Goal: Task Accomplishment & Management: Use online tool/utility

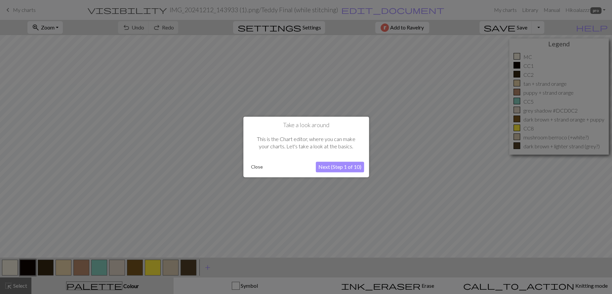
click at [259, 166] on button "Close" at bounding box center [256, 167] width 17 height 10
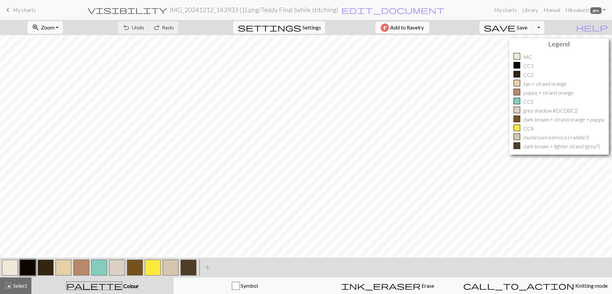
click at [26, 9] on span "My charts" at bounding box center [24, 10] width 23 height 6
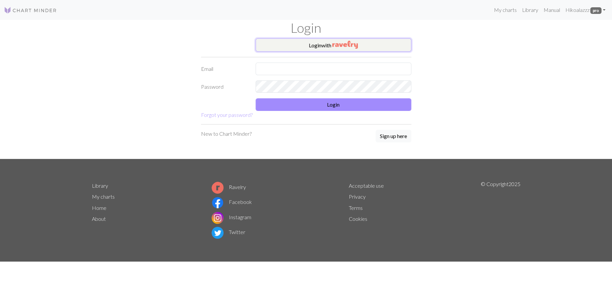
click at [329, 44] on button "Login with" at bounding box center [334, 44] width 156 height 13
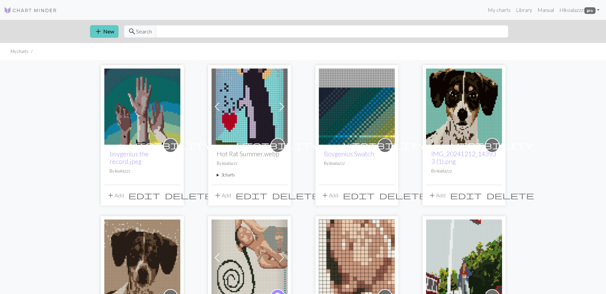
click at [111, 30] on button "add New" at bounding box center [104, 31] width 28 height 13
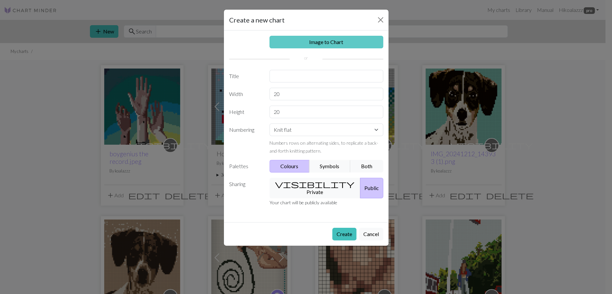
click at [318, 40] on link "Image to Chart" at bounding box center [327, 42] width 114 height 13
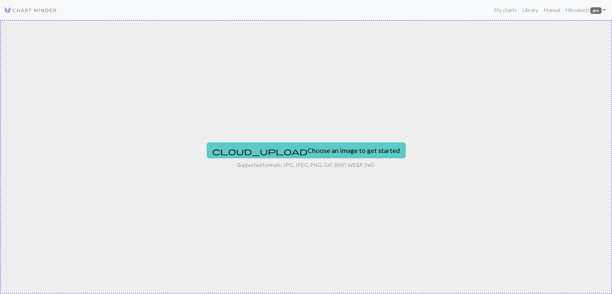
click at [318, 150] on button "cloud_upload Choose an image to get started" at bounding box center [306, 150] width 199 height 16
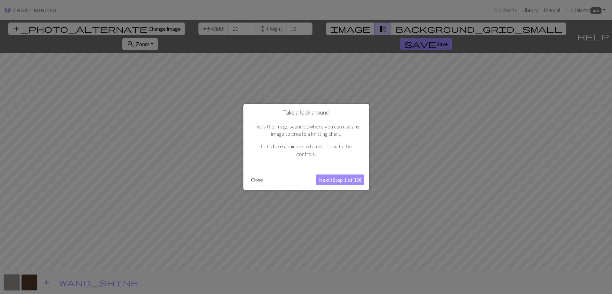
click at [255, 178] on button "Close" at bounding box center [256, 180] width 17 height 10
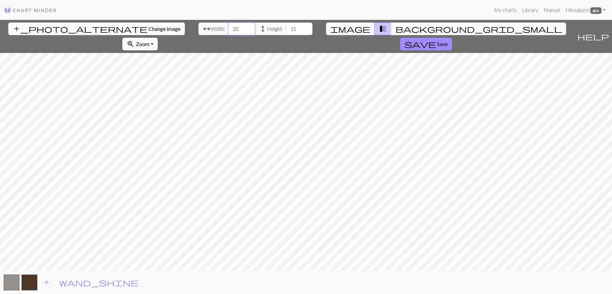
drag, startPoint x: 188, startPoint y: 28, endPoint x: 164, endPoint y: 28, distance: 24.5
click at [198, 28] on div "arrow_range Width 20 height Height 15" at bounding box center [255, 28] width 114 height 13
type input "68"
click at [234, 29] on div "arrow_range Width 68 height Height 15" at bounding box center [255, 28] width 114 height 13
type input "92"
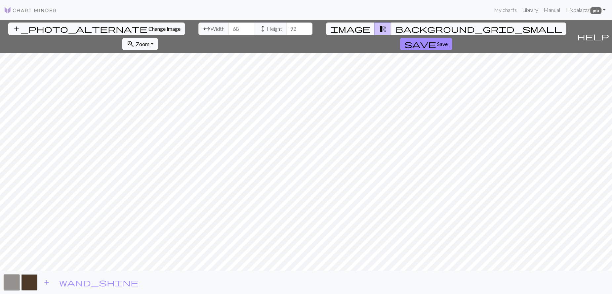
click at [156, 34] on div "add_photo_alternate Change image arrow_range Width 68 height Height 92 image tr…" at bounding box center [306, 157] width 612 height 274
click at [395, 31] on span "background_grid_small" at bounding box center [478, 28] width 167 height 9
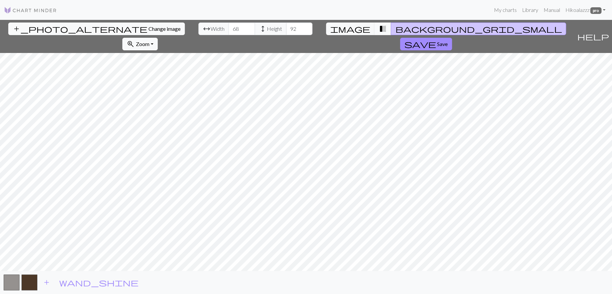
click at [379, 30] on span "transition_fade" at bounding box center [383, 28] width 8 height 9
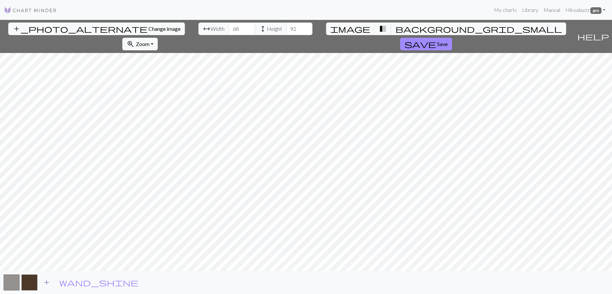
click at [46, 283] on span "add" at bounding box center [47, 282] width 8 height 9
click at [65, 282] on span "add" at bounding box center [65, 282] width 8 height 9
click at [65, 282] on button "button" at bounding box center [65, 282] width 16 height 16
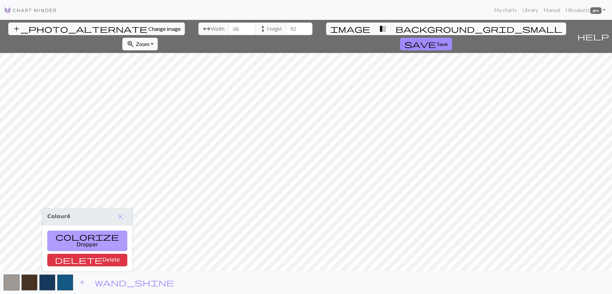
click at [65, 243] on button "colorize Dropper" at bounding box center [87, 240] width 80 height 21
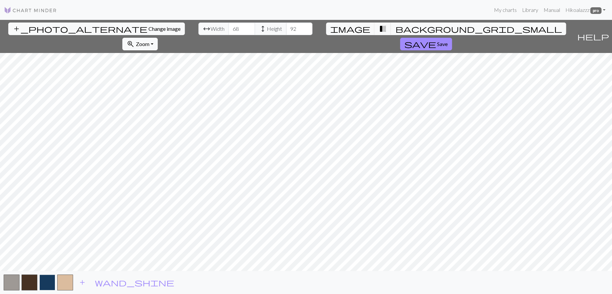
click at [47, 285] on button "button" at bounding box center [47, 282] width 16 height 16
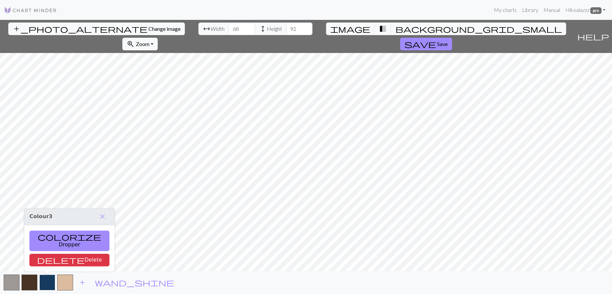
click at [47, 285] on button "button" at bounding box center [47, 282] width 16 height 16
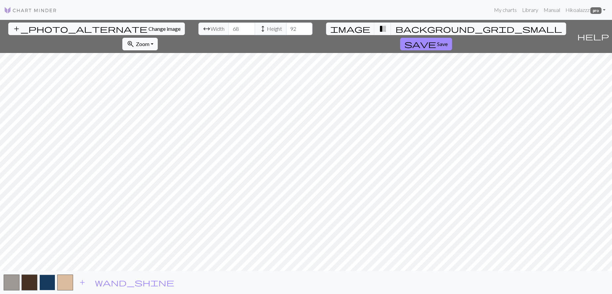
click at [47, 285] on button "button" at bounding box center [47, 282] width 16 height 16
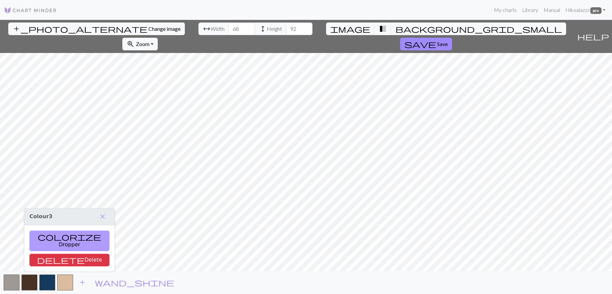
click at [50, 242] on button "colorize Dropper" at bounding box center [69, 240] width 80 height 21
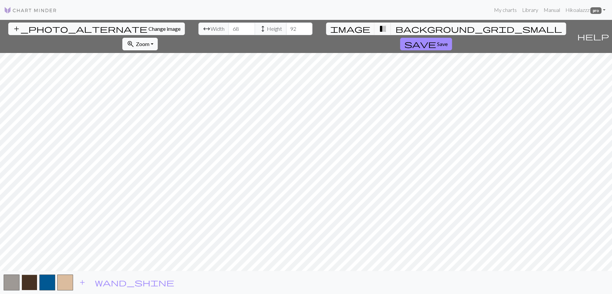
click at [29, 281] on button "button" at bounding box center [30, 282] width 16 height 16
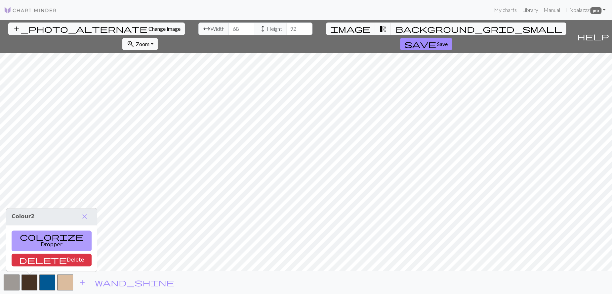
click at [36, 242] on button "colorize Dropper" at bounding box center [52, 240] width 80 height 21
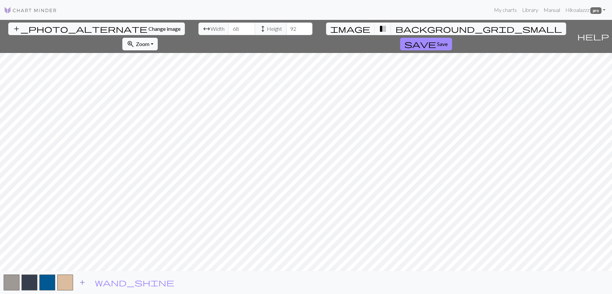
click at [79, 282] on span "add" at bounding box center [82, 282] width 8 height 9
click at [82, 281] on button "button" at bounding box center [83, 282] width 16 height 16
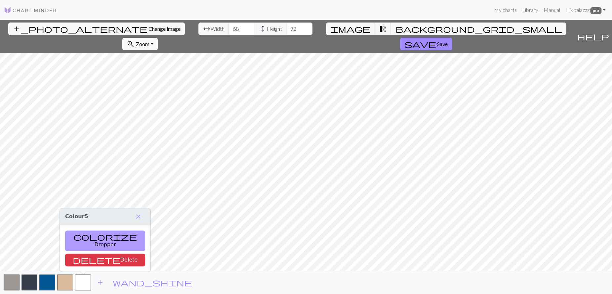
click at [87, 246] on button "colorize Dropper" at bounding box center [105, 240] width 80 height 21
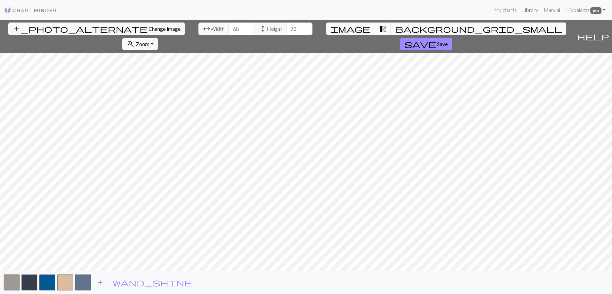
click at [98, 281] on span "add" at bounding box center [100, 282] width 8 height 9
click at [116, 282] on span "add" at bounding box center [118, 282] width 8 height 9
click at [118, 285] on button "button" at bounding box center [119, 282] width 16 height 16
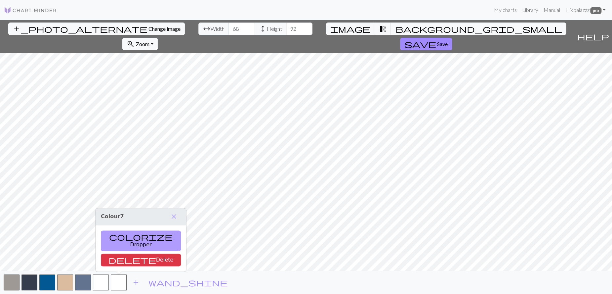
click at [120, 243] on button "colorize Dropper" at bounding box center [141, 240] width 80 height 21
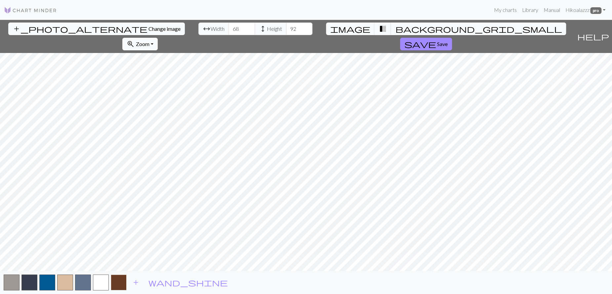
click at [116, 279] on button "button" at bounding box center [119, 282] width 16 height 16
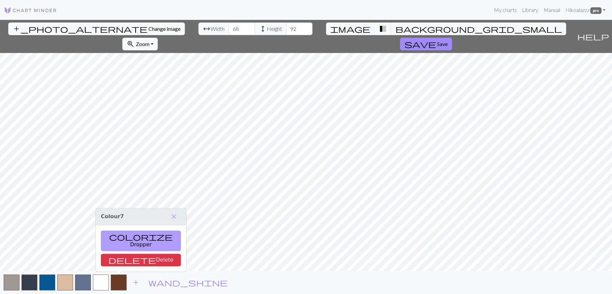
click at [120, 244] on button "colorize Dropper" at bounding box center [141, 240] width 80 height 21
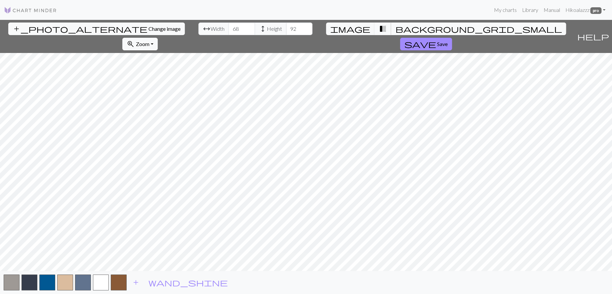
click at [379, 31] on span "transition_fade" at bounding box center [383, 28] width 8 height 9
click at [330, 28] on span "image" at bounding box center [350, 28] width 40 height 9
click at [379, 28] on span "transition_fade" at bounding box center [383, 28] width 8 height 9
click at [331, 28] on span "image" at bounding box center [350, 28] width 40 height 9
click at [137, 284] on span "add" at bounding box center [136, 282] width 8 height 9
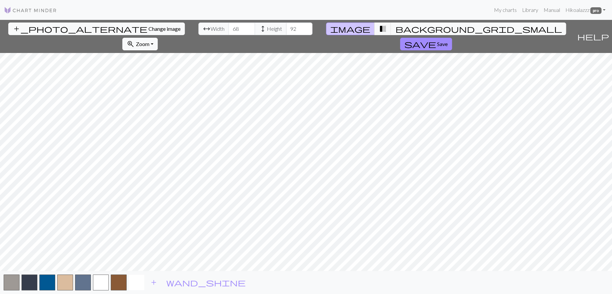
click at [137, 282] on button "button" at bounding box center [137, 282] width 16 height 16
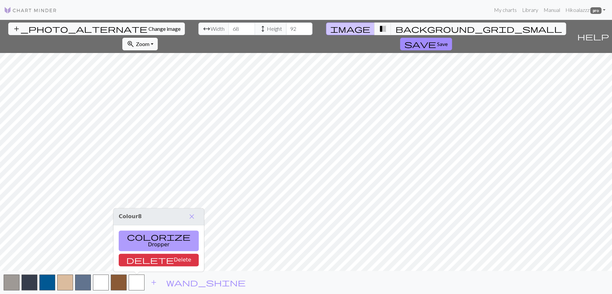
click at [137, 242] on button "colorize Dropper" at bounding box center [159, 240] width 80 height 21
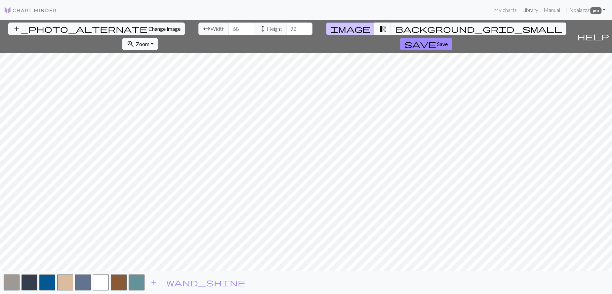
click at [379, 32] on span "transition_fade" at bounding box center [383, 28] width 8 height 9
click at [328, 29] on button "image" at bounding box center [350, 28] width 49 height 13
click at [134, 282] on button "button" at bounding box center [137, 282] width 16 height 16
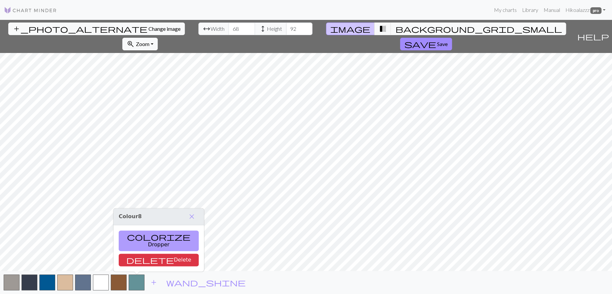
click at [145, 248] on button "colorize Dropper" at bounding box center [159, 240] width 80 height 21
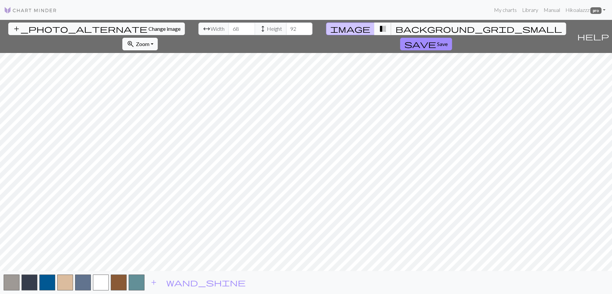
click at [379, 32] on span "transition_fade" at bounding box center [383, 28] width 8 height 9
click at [335, 29] on span "image" at bounding box center [350, 28] width 40 height 9
click at [154, 281] on span "add" at bounding box center [154, 282] width 8 height 9
click at [156, 280] on button "button" at bounding box center [155, 282] width 16 height 16
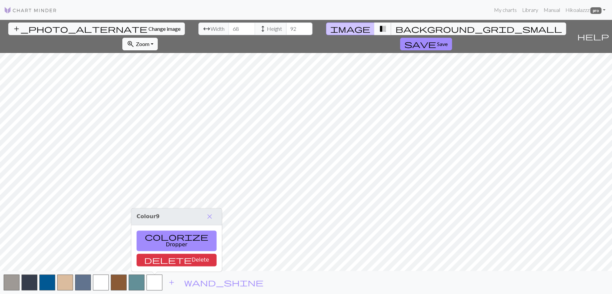
click at [379, 29] on span "transition_fade" at bounding box center [383, 28] width 8 height 9
click at [330, 29] on span "image" at bounding box center [350, 28] width 40 height 9
click at [164, 241] on button "colorize Dropper" at bounding box center [177, 240] width 80 height 21
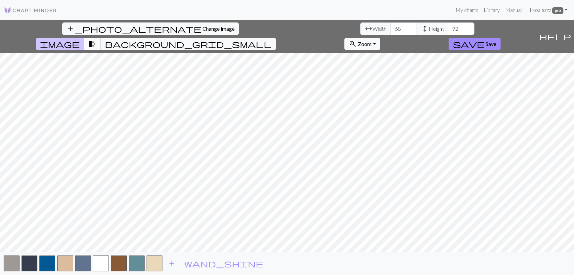
click at [96, 39] on span "transition_fade" at bounding box center [92, 43] width 8 height 9
click at [80, 39] on span "image" at bounding box center [60, 43] width 40 height 9
click at [96, 39] on span "transition_fade" at bounding box center [92, 43] width 8 height 9
click at [80, 39] on span "image" at bounding box center [60, 43] width 40 height 9
click at [173, 263] on span "add" at bounding box center [172, 263] width 8 height 9
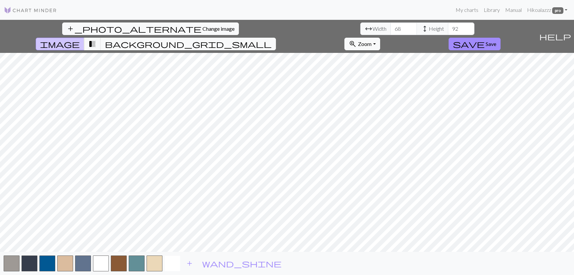
click at [169, 265] on button "button" at bounding box center [172, 264] width 16 height 16
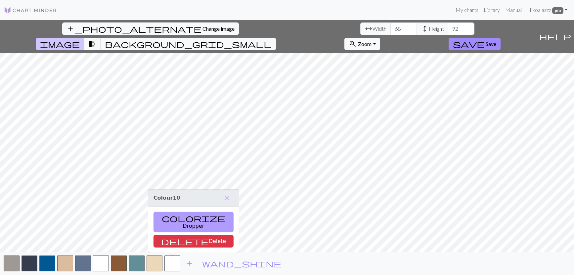
click at [175, 230] on button "colorize Dropper" at bounding box center [194, 222] width 80 height 21
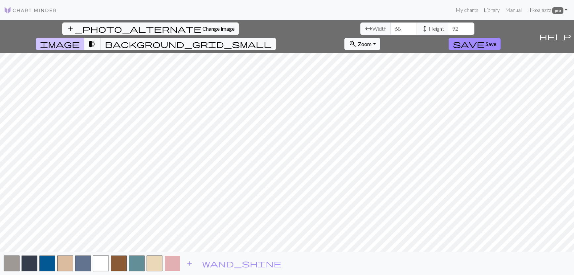
click at [172, 263] on button "button" at bounding box center [172, 264] width 16 height 16
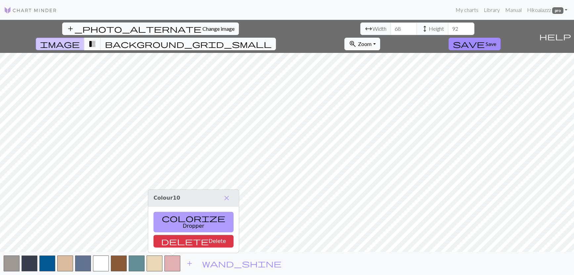
click at [174, 227] on button "colorize Dropper" at bounding box center [194, 222] width 80 height 21
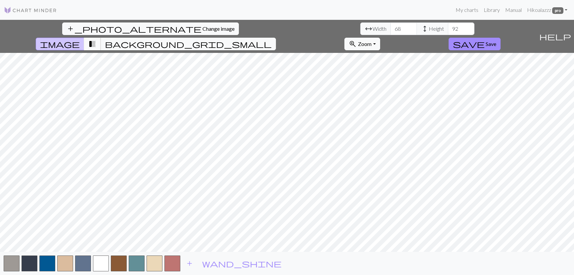
click at [96, 39] on span "transition_fade" at bounding box center [92, 43] width 8 height 9
click at [272, 39] on span "background_grid_small" at bounding box center [188, 43] width 167 height 9
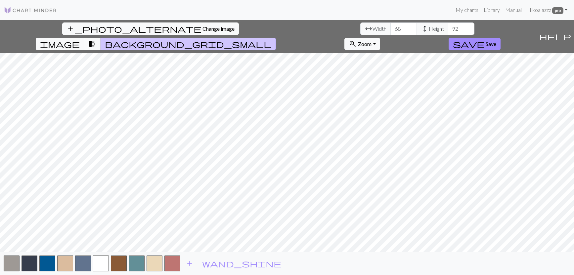
click at [96, 39] on span "transition_fade" at bounding box center [92, 43] width 8 height 9
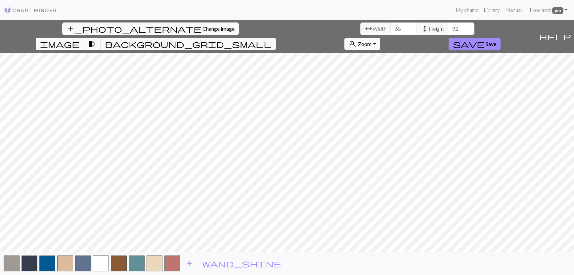
click at [80, 39] on span "image" at bounding box center [60, 43] width 40 height 9
click at [96, 39] on span "transition_fade" at bounding box center [92, 43] width 8 height 9
click at [80, 39] on span "image" at bounding box center [60, 43] width 40 height 9
click at [96, 39] on span "transition_fade" at bounding box center [92, 43] width 8 height 9
click at [80, 39] on span "image" at bounding box center [60, 43] width 40 height 9
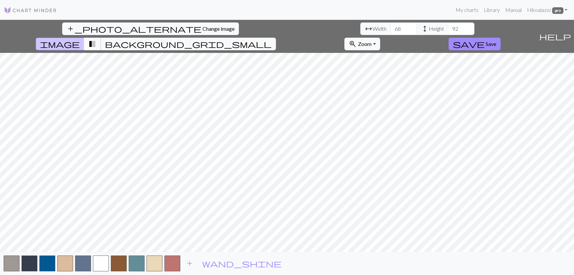
click at [96, 39] on span "transition_fade" at bounding box center [92, 43] width 8 height 9
click at [80, 39] on span "image" at bounding box center [60, 43] width 40 height 9
click at [83, 262] on button "button" at bounding box center [83, 264] width 16 height 16
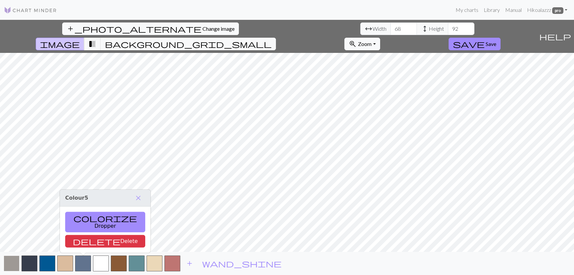
click at [8, 265] on button "button" at bounding box center [12, 264] width 16 height 16
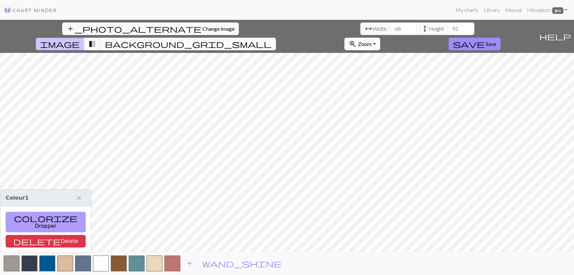
click at [27, 226] on button "colorize Dropper" at bounding box center [46, 222] width 80 height 21
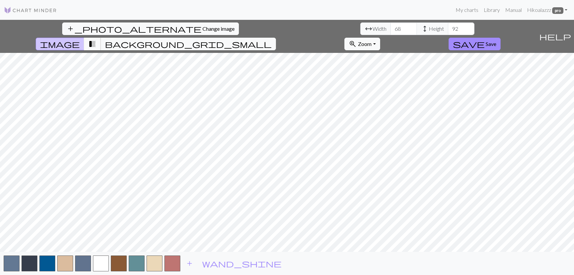
click at [96, 39] on span "transition_fade" at bounding box center [92, 43] width 8 height 9
click at [189, 264] on span "add" at bounding box center [190, 263] width 8 height 9
click at [190, 263] on button "button" at bounding box center [190, 264] width 16 height 16
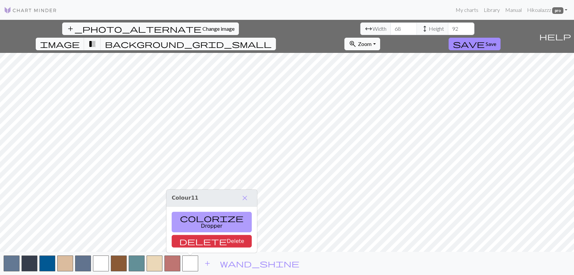
click at [194, 225] on button "colorize Dropper" at bounding box center [212, 222] width 80 height 21
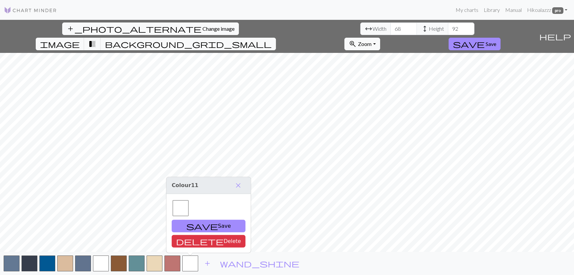
click at [178, 207] on div at bounding box center [181, 208] width 16 height 16
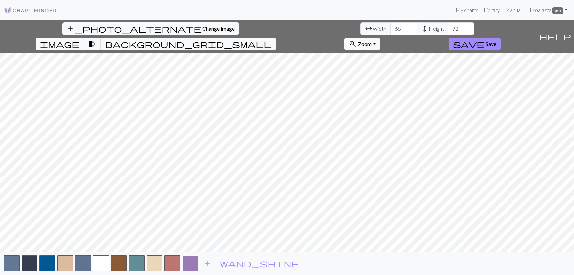
click at [188, 263] on button "button" at bounding box center [190, 264] width 16 height 16
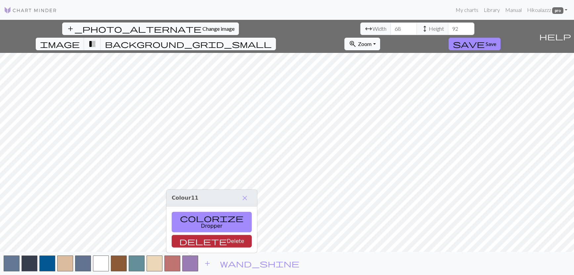
click at [194, 243] on button "delete Delete" at bounding box center [212, 241] width 80 height 13
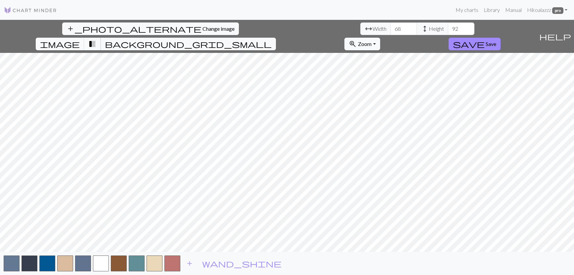
click at [96, 39] on span "transition_fade" at bounding box center [92, 43] width 8 height 9
click at [80, 39] on span "image" at bounding box center [60, 43] width 40 height 9
click at [96, 39] on span "transition_fade" at bounding box center [92, 43] width 8 height 9
click at [191, 265] on span "add" at bounding box center [190, 263] width 8 height 9
click at [191, 262] on button "button" at bounding box center [190, 264] width 16 height 16
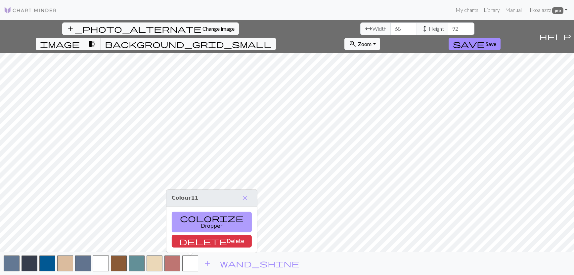
click at [196, 226] on button "colorize Dropper" at bounding box center [212, 222] width 80 height 21
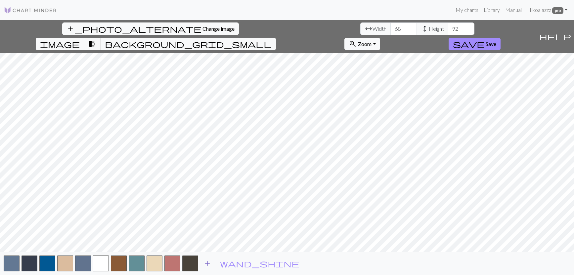
click at [207, 264] on span "add" at bounding box center [207, 263] width 8 height 9
click at [208, 265] on button "button" at bounding box center [208, 264] width 16 height 16
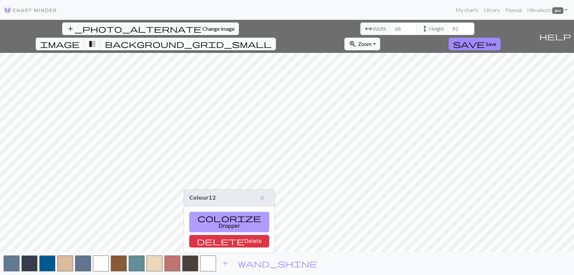
click at [207, 228] on button "colorize Dropper" at bounding box center [229, 222] width 80 height 21
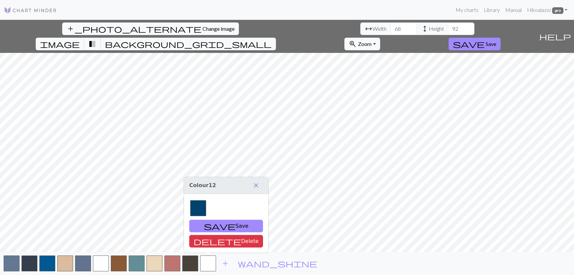
click at [252, 186] on span "close" at bounding box center [256, 185] width 8 height 9
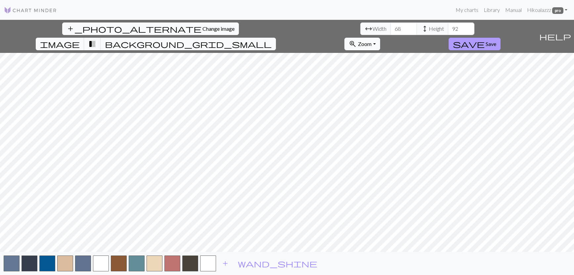
click at [501, 38] on button "save Save" at bounding box center [475, 44] width 52 height 13
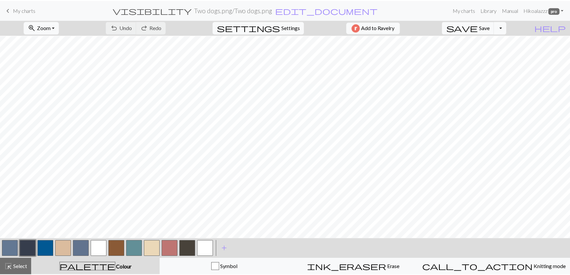
scroll to position [57, 0]
click at [56, 22] on button "zoom_in Zoom Zoom" at bounding box center [41, 27] width 35 height 13
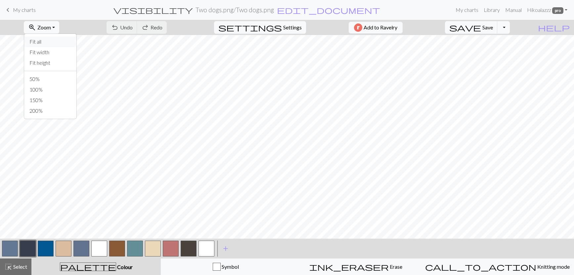
click at [57, 42] on button "Fit all" at bounding box center [50, 41] width 52 height 11
click at [51, 29] on span "Zoom" at bounding box center [44, 27] width 14 height 6
click at [57, 44] on button "Fit all" at bounding box center [50, 41] width 52 height 11
click at [58, 31] on button "zoom_in Zoom Zoom" at bounding box center [41, 27] width 35 height 13
click at [58, 64] on button "Fit height" at bounding box center [50, 63] width 52 height 11
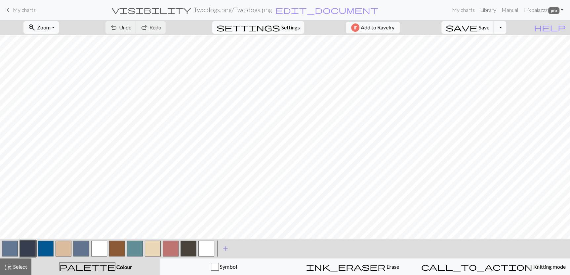
click at [404, 4] on form "visibility Two dogs.png / Two dogs.png edit_document Edit settings" at bounding box center [245, 9] width 408 height 13
click at [226, 250] on span "add" at bounding box center [226, 248] width 8 height 9
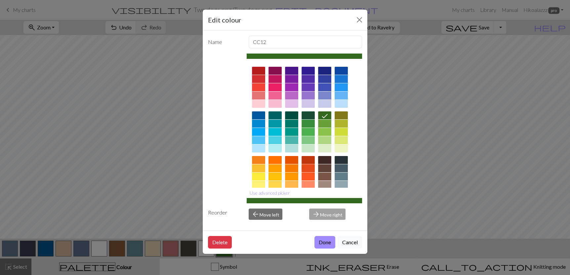
click at [309, 167] on div at bounding box center [308, 168] width 13 height 8
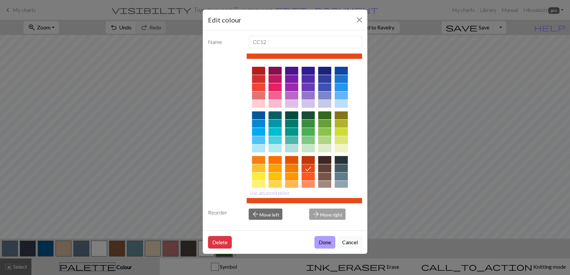
click at [328, 243] on button "Done" at bounding box center [325, 242] width 21 height 13
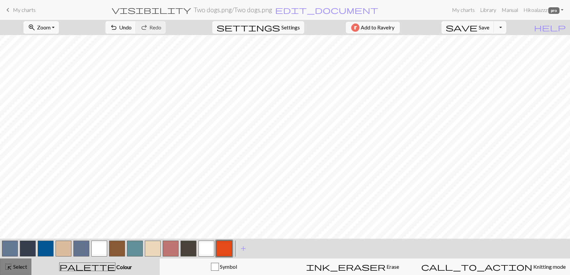
click at [21, 266] on span "Select" at bounding box center [19, 267] width 15 height 6
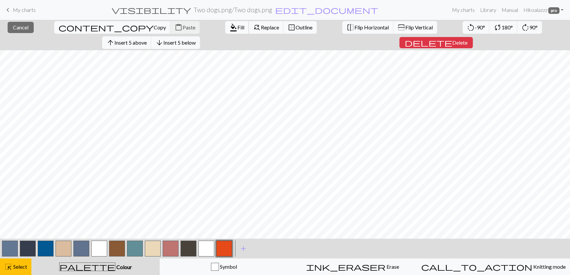
click at [230, 29] on span "format_color_fill" at bounding box center [234, 27] width 8 height 9
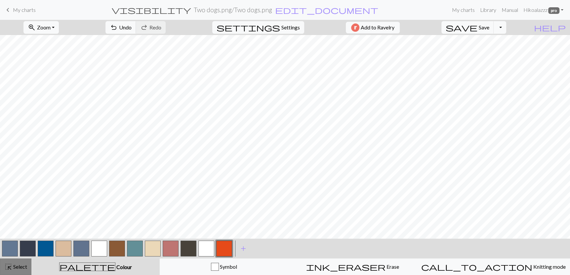
click at [16, 266] on span "Select" at bounding box center [19, 267] width 15 height 6
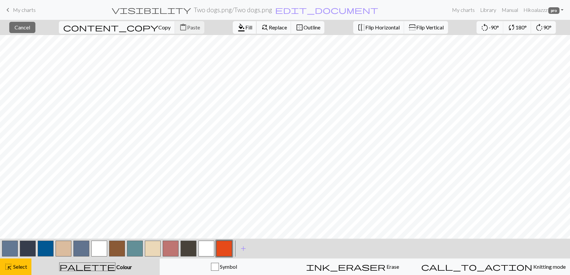
click at [237, 25] on span "format_color_fill" at bounding box center [241, 27] width 8 height 9
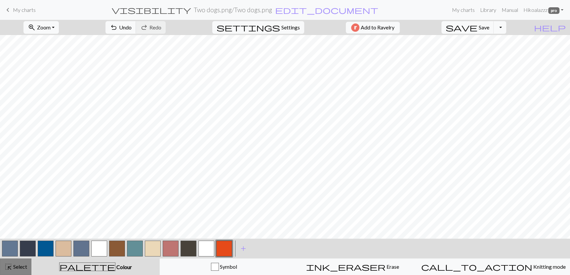
click at [14, 267] on span "Select" at bounding box center [19, 267] width 15 height 6
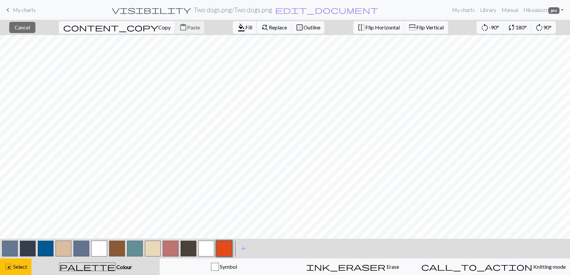
click at [237, 25] on span "format_color_fill" at bounding box center [241, 27] width 8 height 9
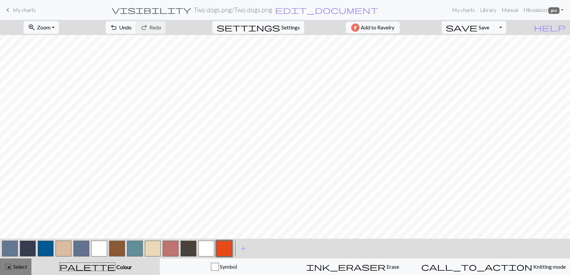
click at [14, 267] on span "Select" at bounding box center [19, 267] width 15 height 6
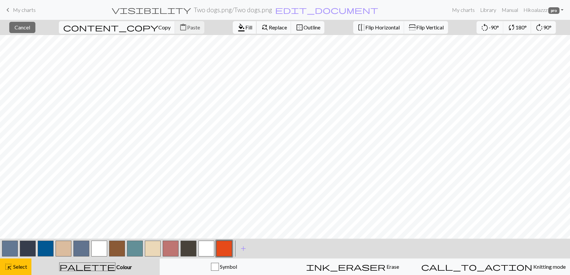
click at [237, 27] on span "format_color_fill" at bounding box center [241, 27] width 8 height 9
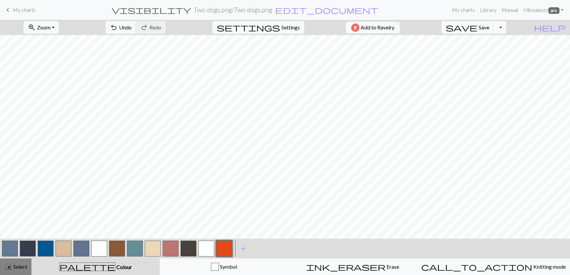
click at [15, 266] on span "Select" at bounding box center [19, 267] width 15 height 6
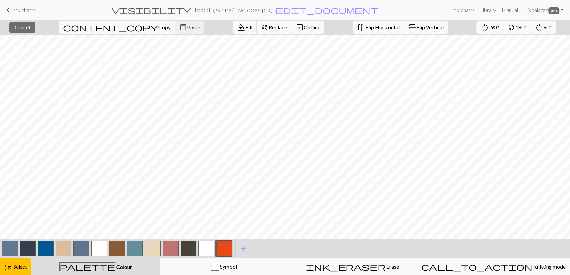
click at [237, 28] on span "format_color_fill" at bounding box center [241, 27] width 8 height 9
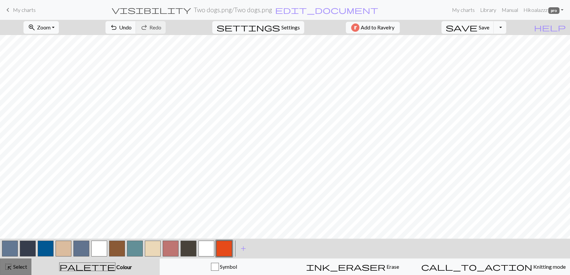
click at [17, 266] on span "Select" at bounding box center [19, 267] width 15 height 6
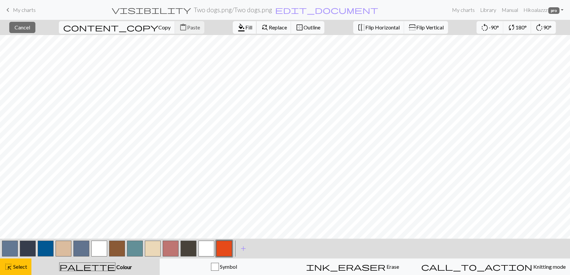
click at [237, 26] on span "format_color_fill" at bounding box center [241, 27] width 8 height 9
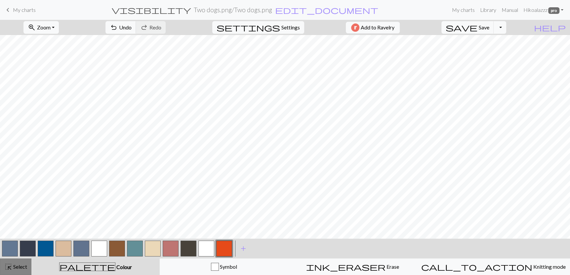
click at [19, 264] on div "highlight_alt Select Select" at bounding box center [15, 267] width 23 height 8
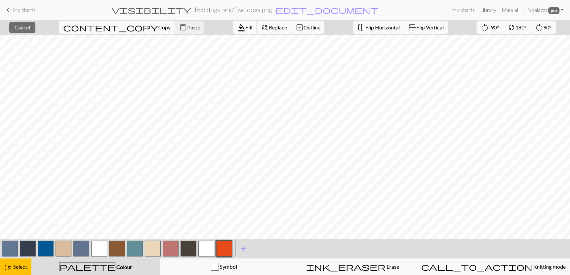
click at [245, 29] on span "Fill" at bounding box center [248, 27] width 7 height 6
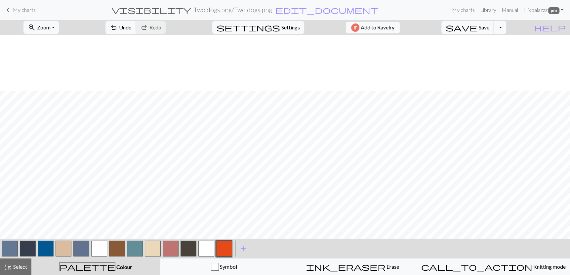
scroll to position [129, 0]
click at [9, 268] on span "highlight_alt" at bounding box center [8, 266] width 8 height 9
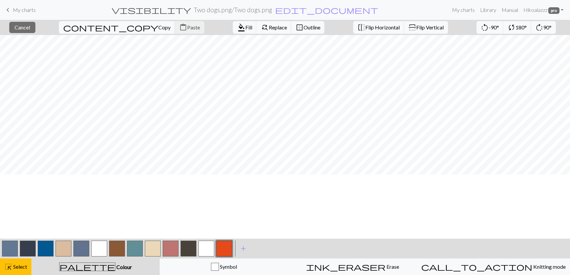
scroll to position [0, 0]
click at [245, 25] on span "Fill" at bounding box center [248, 27] width 7 height 6
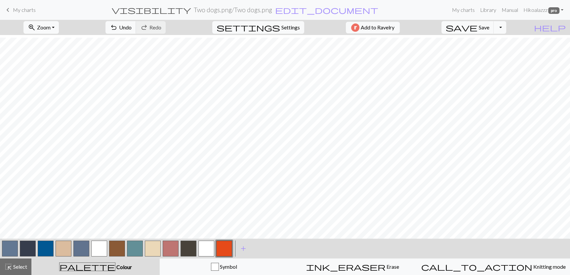
scroll to position [68, 0]
click at [16, 267] on span "Select" at bounding box center [19, 267] width 15 height 6
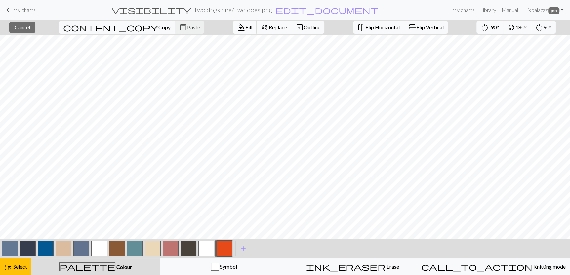
click at [245, 25] on span "Fill" at bounding box center [248, 27] width 7 height 6
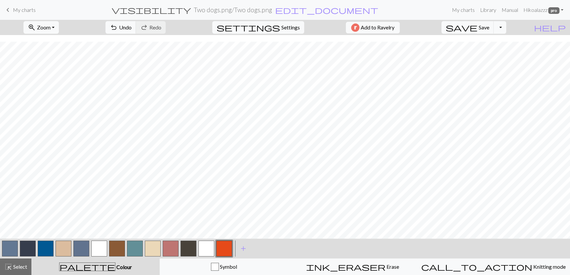
scroll to position [129, 0]
click at [8, 267] on span "highlight_alt" at bounding box center [8, 266] width 8 height 9
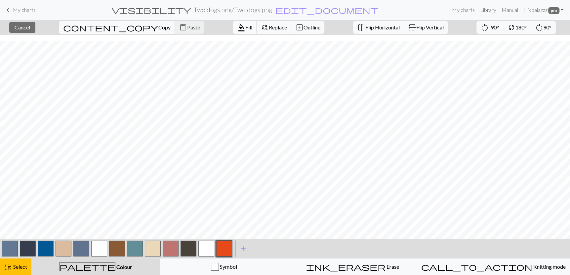
click at [237, 25] on span "format_color_fill" at bounding box center [241, 27] width 8 height 9
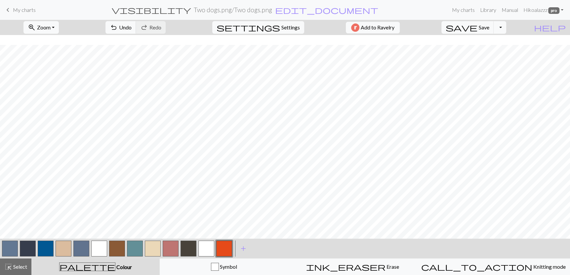
scroll to position [78, 0]
click at [13, 264] on span "Select" at bounding box center [19, 267] width 15 height 6
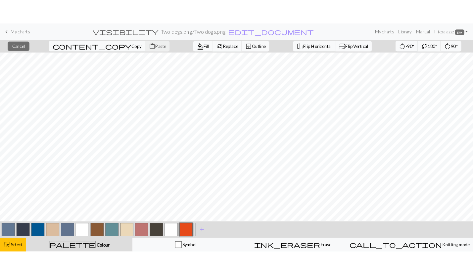
scroll to position [129, 0]
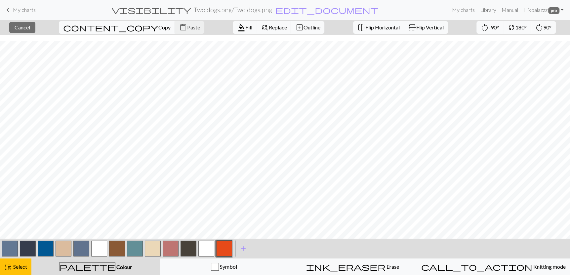
click at [115, 266] on span "Colour" at bounding box center [123, 267] width 17 height 6
click at [87, 264] on span "palette" at bounding box center [88, 266] width 56 height 9
click at [63, 266] on div "palette Colour Colour" at bounding box center [95, 267] width 120 height 9
click at [6, 266] on span "highlight_alt" at bounding box center [8, 266] width 8 height 9
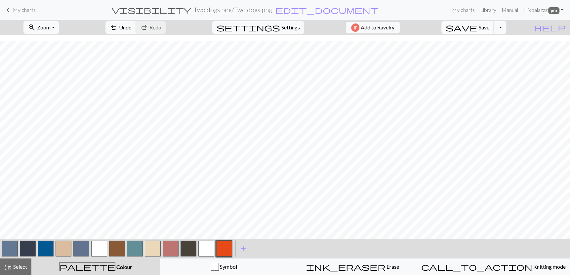
click at [478, 26] on span "save" at bounding box center [462, 27] width 32 height 9
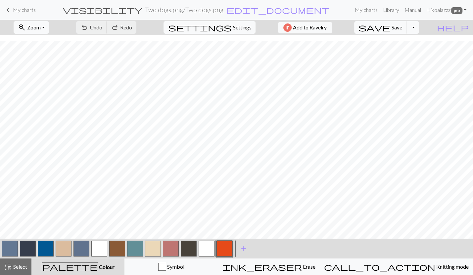
click at [9, 8] on span "keyboard_arrow_left" at bounding box center [8, 9] width 8 height 9
